Goal: Go to known website

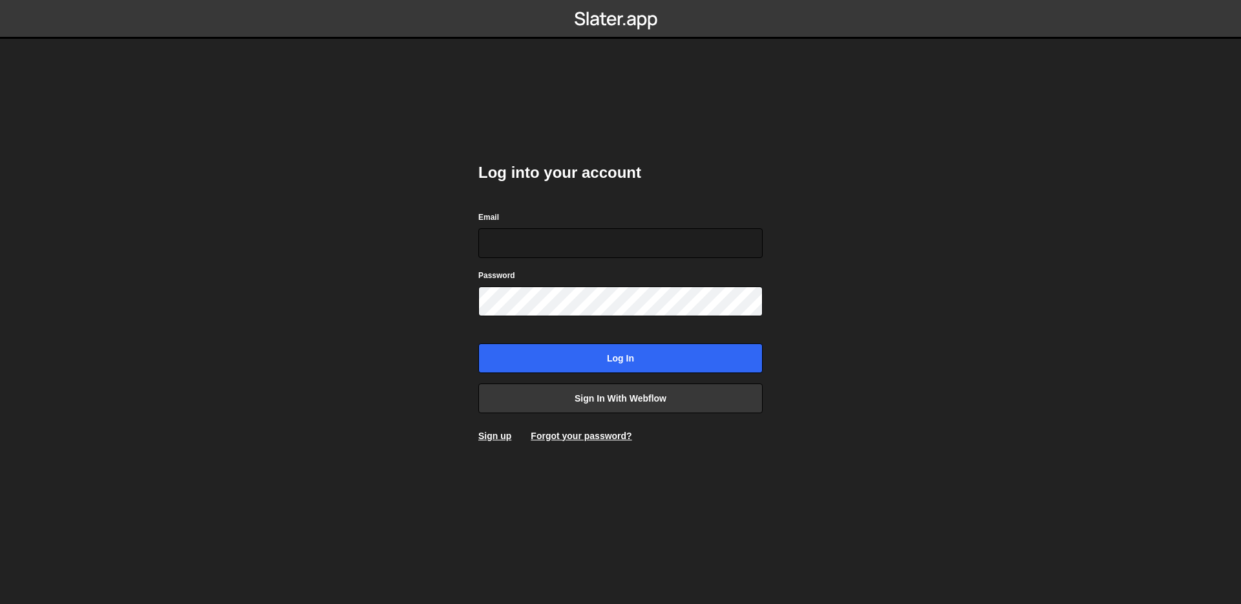
type input "[EMAIL_ADDRESS][DOMAIN_NAME]"
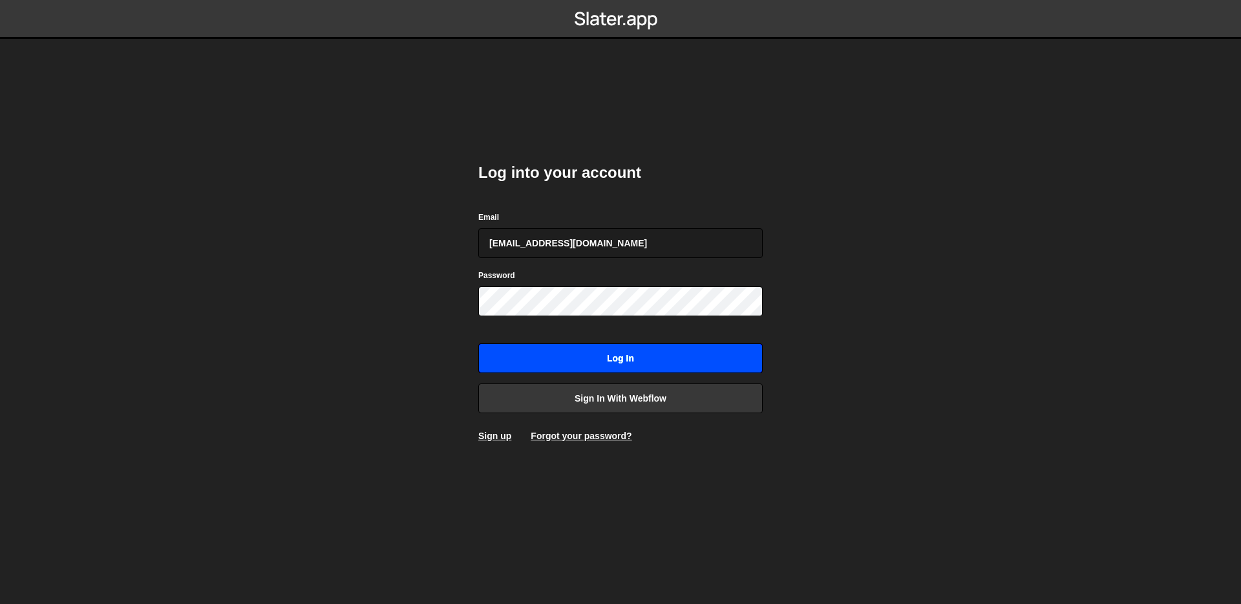
click at [610, 353] on input "Log in" at bounding box center [620, 358] width 284 height 30
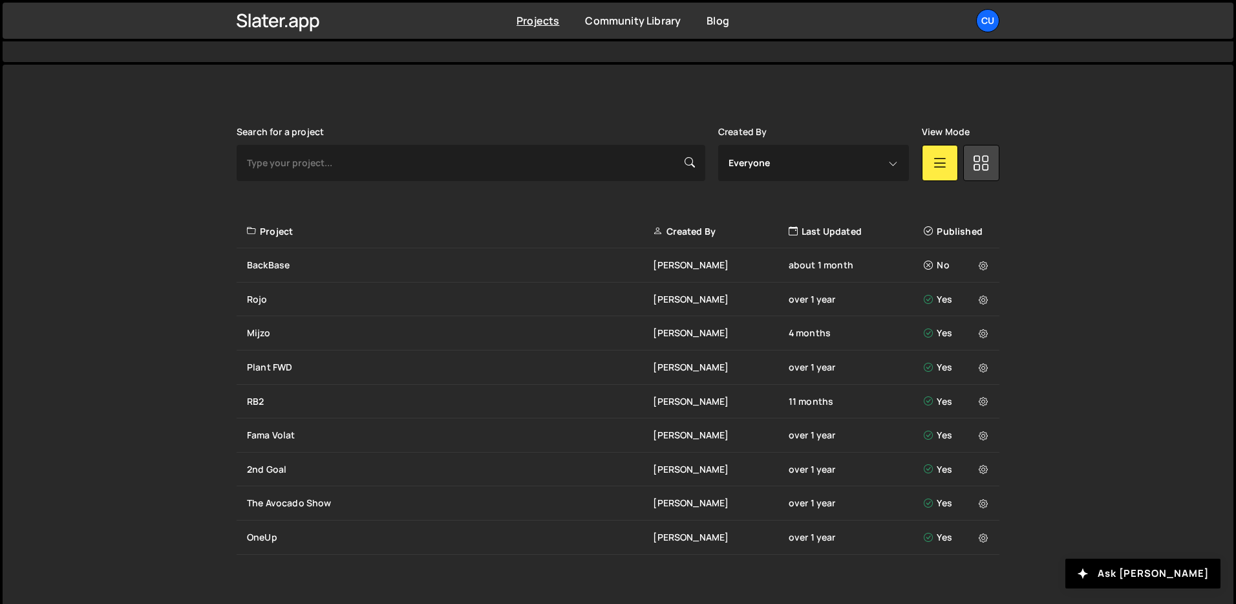
scroll to position [323, 0]
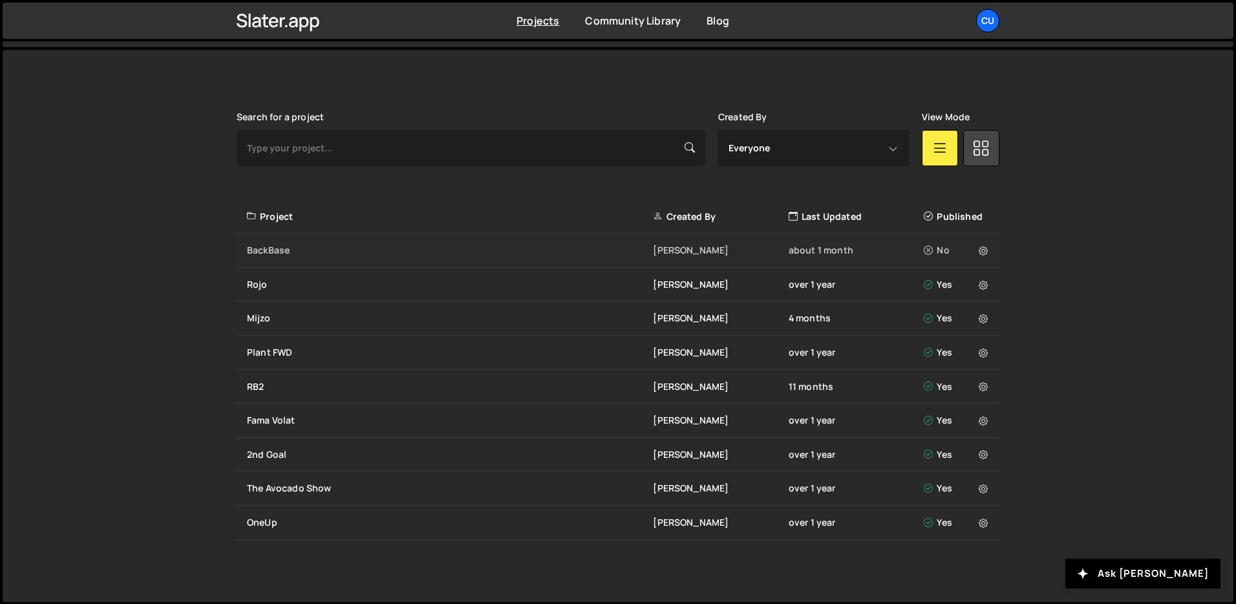
click at [433, 242] on div "BackBase [PERSON_NAME] about 1 month No" at bounding box center [618, 250] width 763 height 34
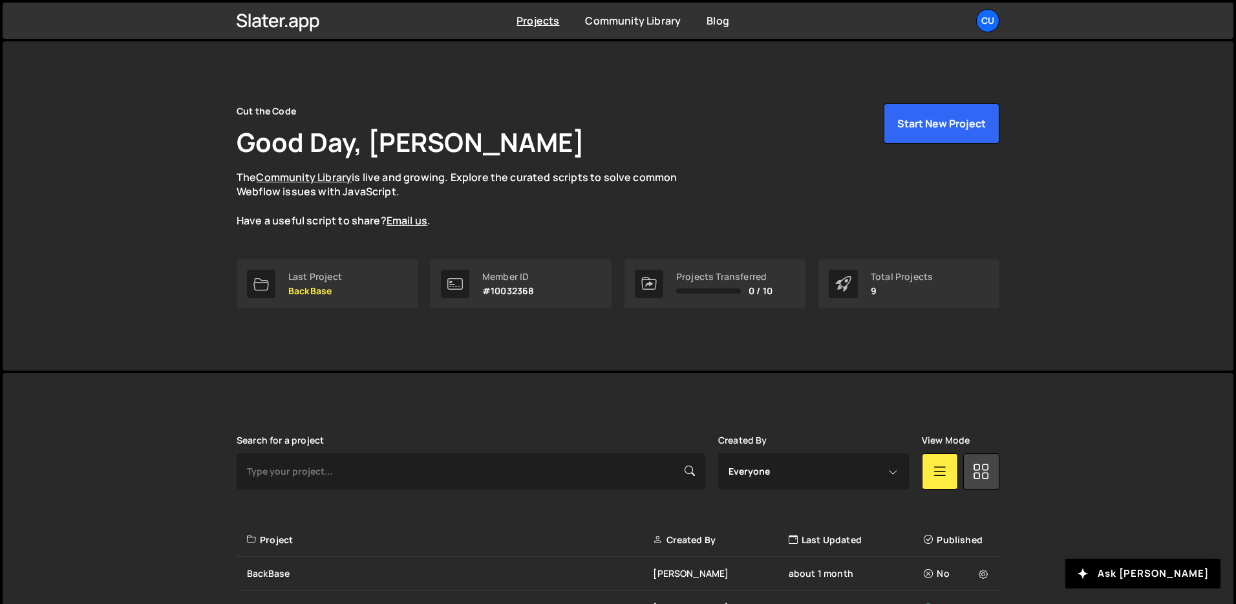
scroll to position [323, 0]
